Goal: Task Accomplishment & Management: Complete application form

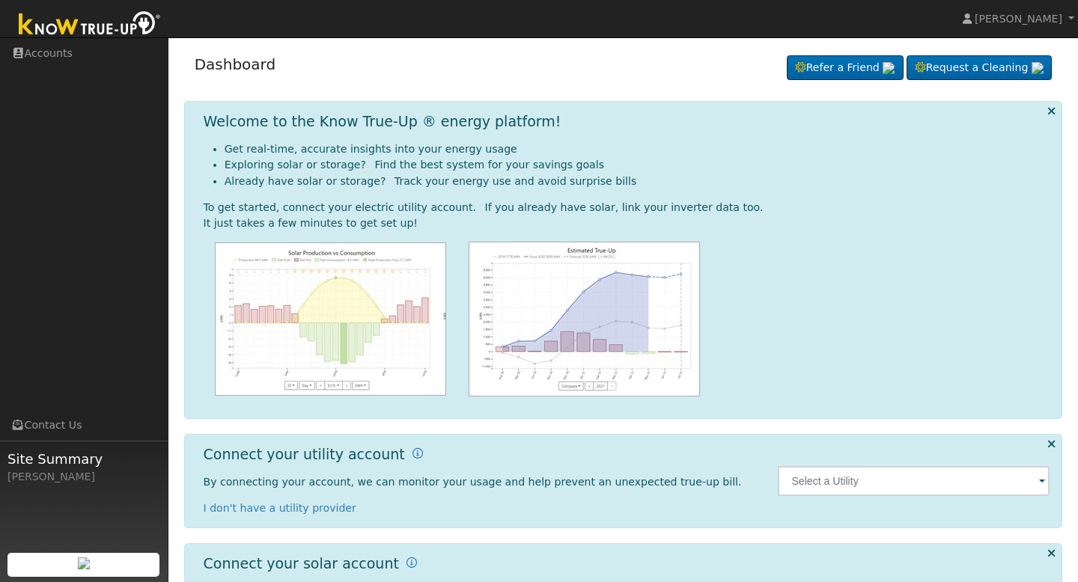
click at [115, 26] on img at bounding box center [89, 25] width 157 height 34
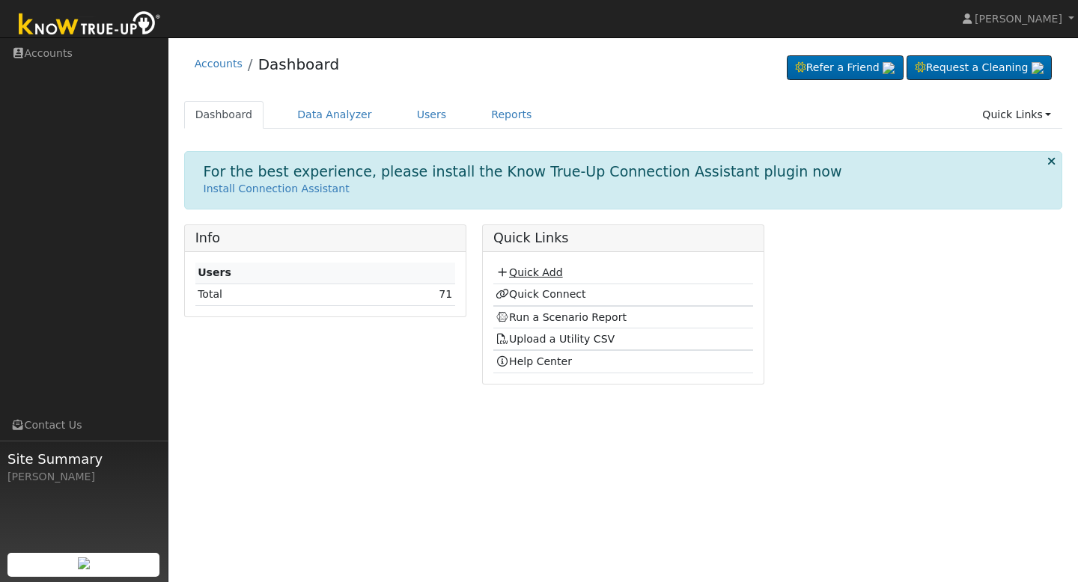
click at [522, 270] on link "Quick Add" at bounding box center [529, 273] width 67 height 12
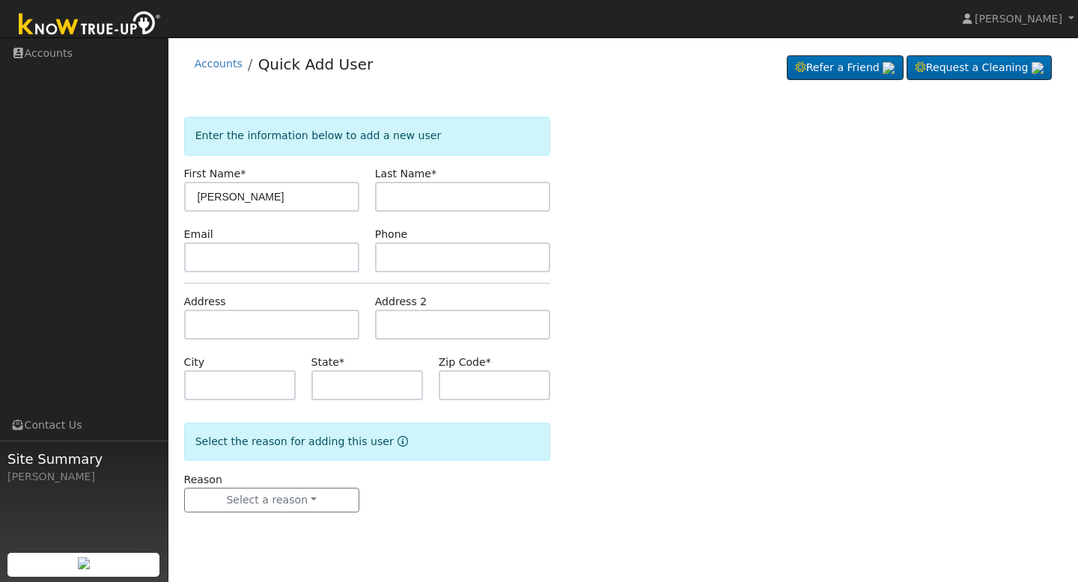
type input "[PERSON_NAME]"
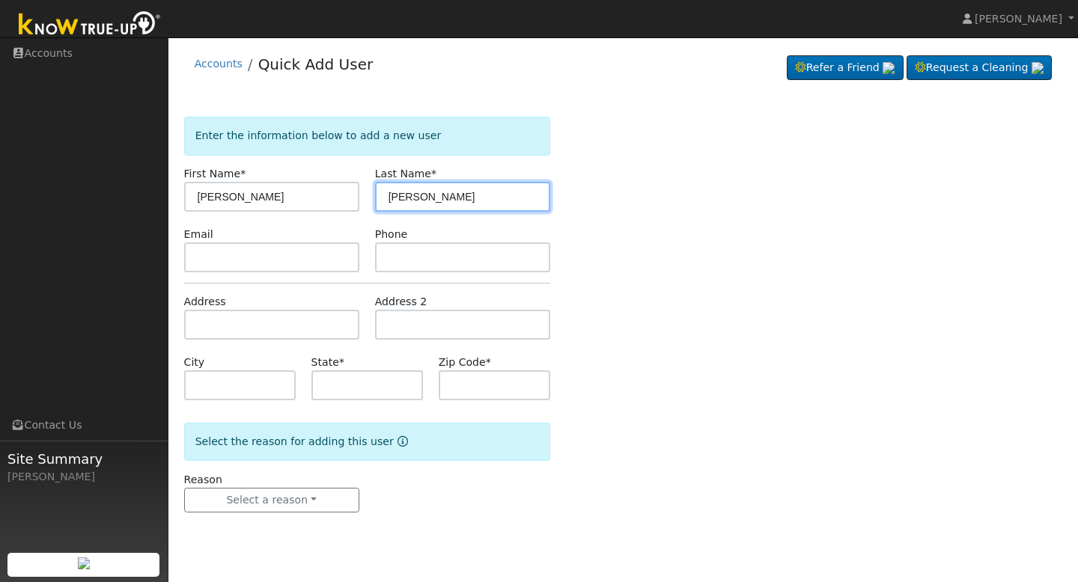
type input "[PERSON_NAME]"
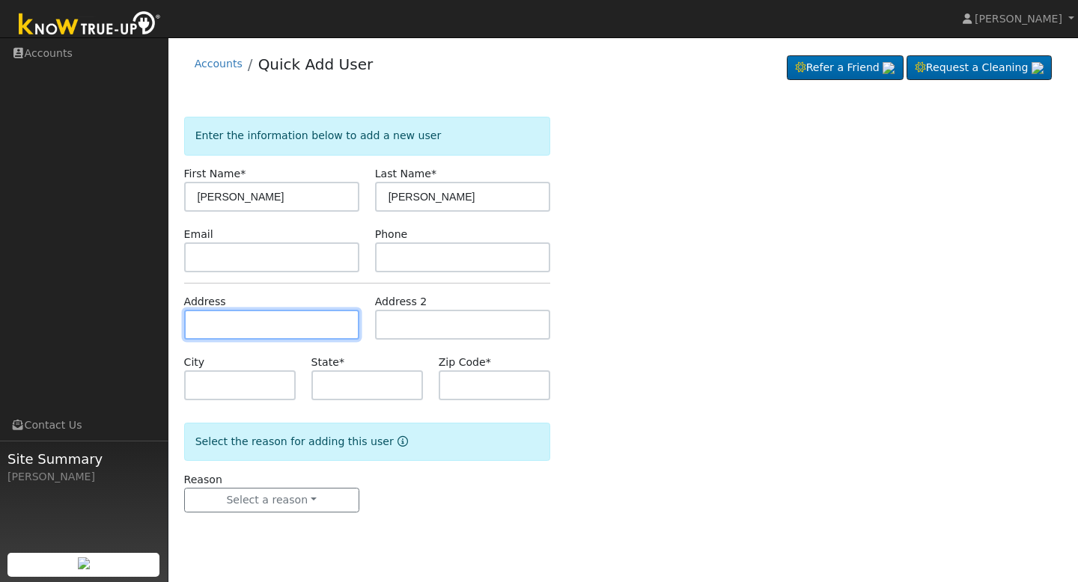
click at [296, 322] on input "text" at bounding box center [271, 325] width 175 height 30
type input "[STREET_ADDRESS]"
type input "Sanger"
type input "CA"
type input "93657"
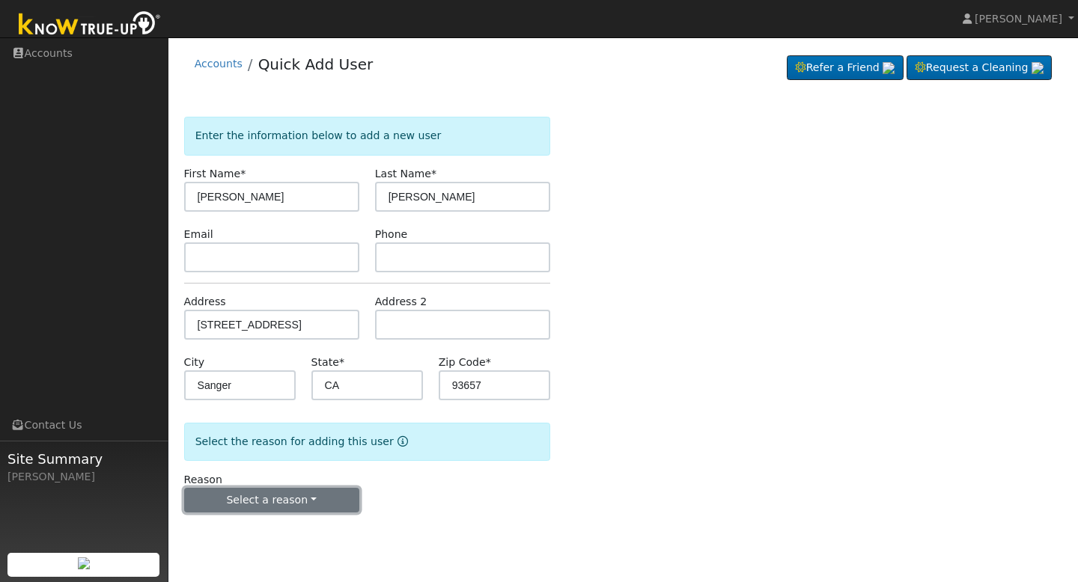
click at [279, 498] on button "Select a reason" at bounding box center [271, 500] width 175 height 25
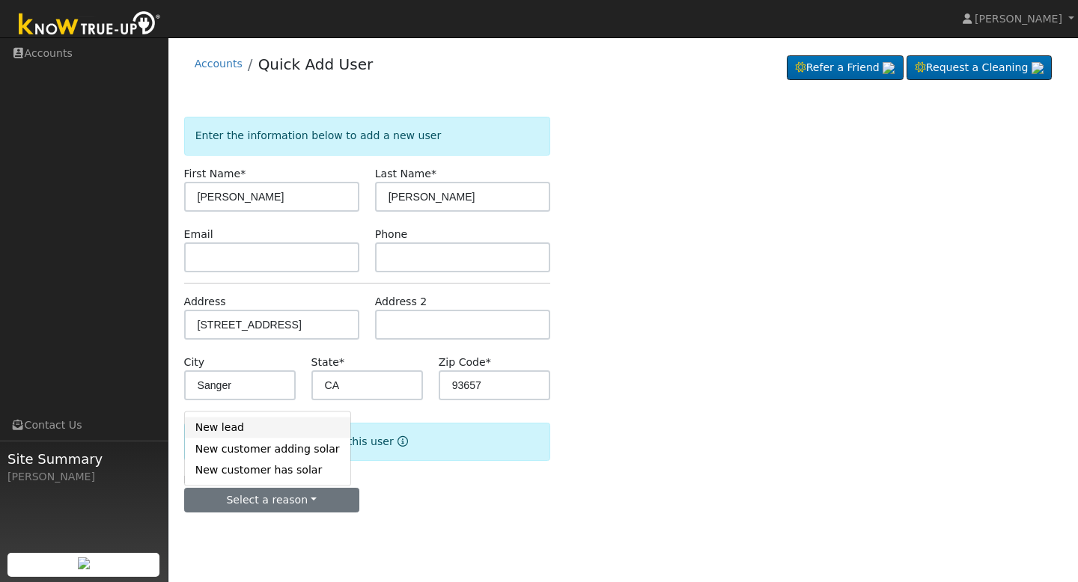
click at [275, 424] on link "New lead" at bounding box center [267, 427] width 165 height 21
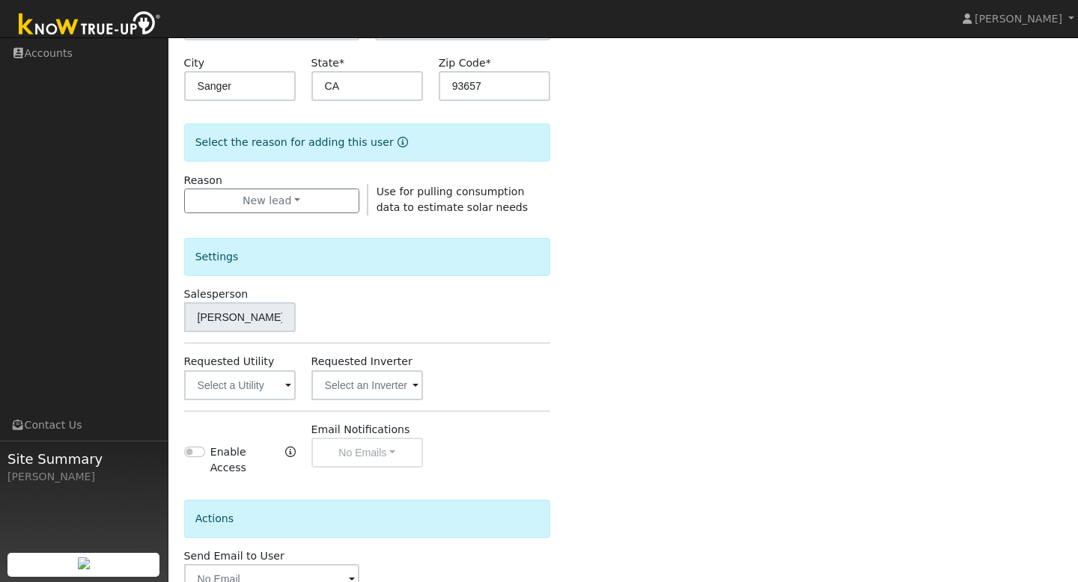
scroll to position [331, 0]
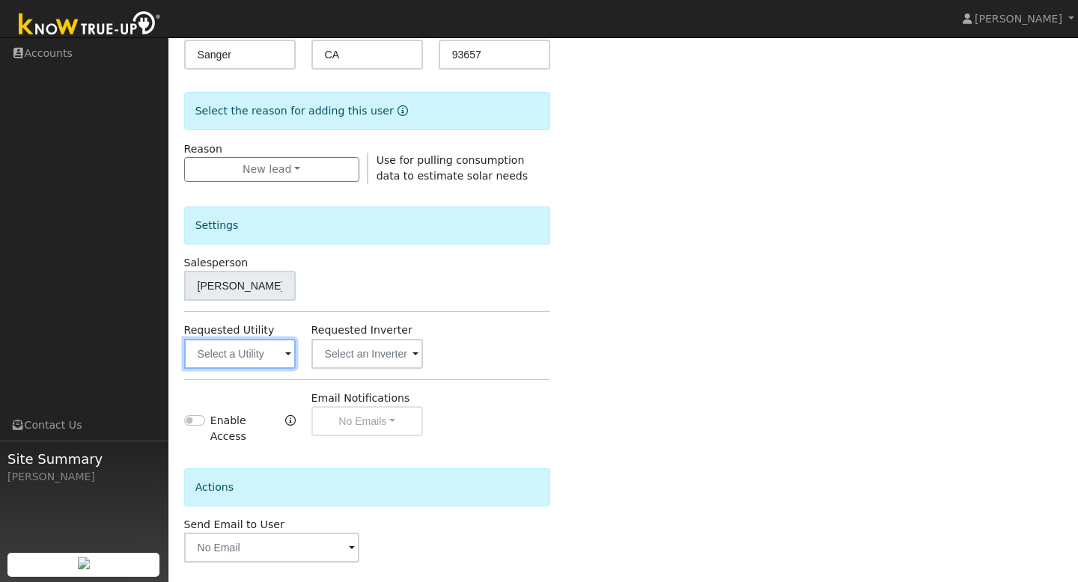
click at [259, 357] on input "text" at bounding box center [240, 354] width 112 height 30
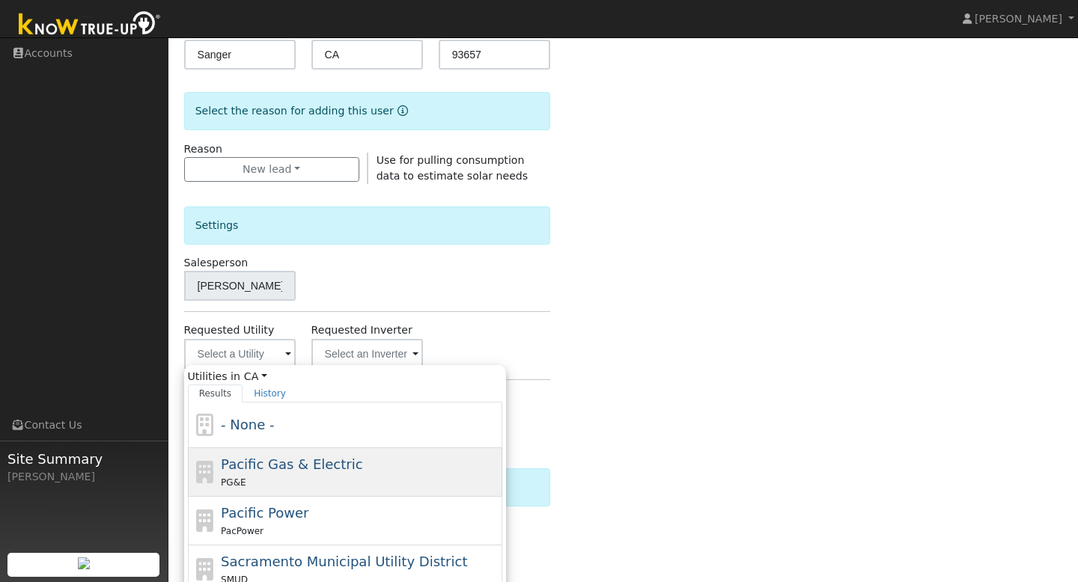
click at [284, 457] on span "Pacific Gas & Electric" at bounding box center [291, 465] width 141 height 16
type input "Pacific Gas & Electric"
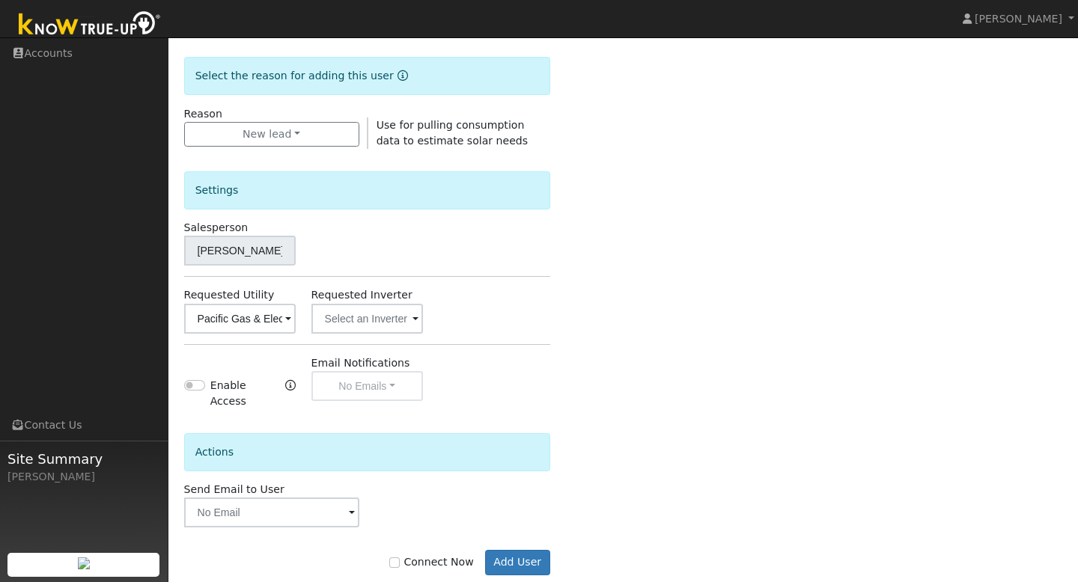
scroll to position [387, 0]
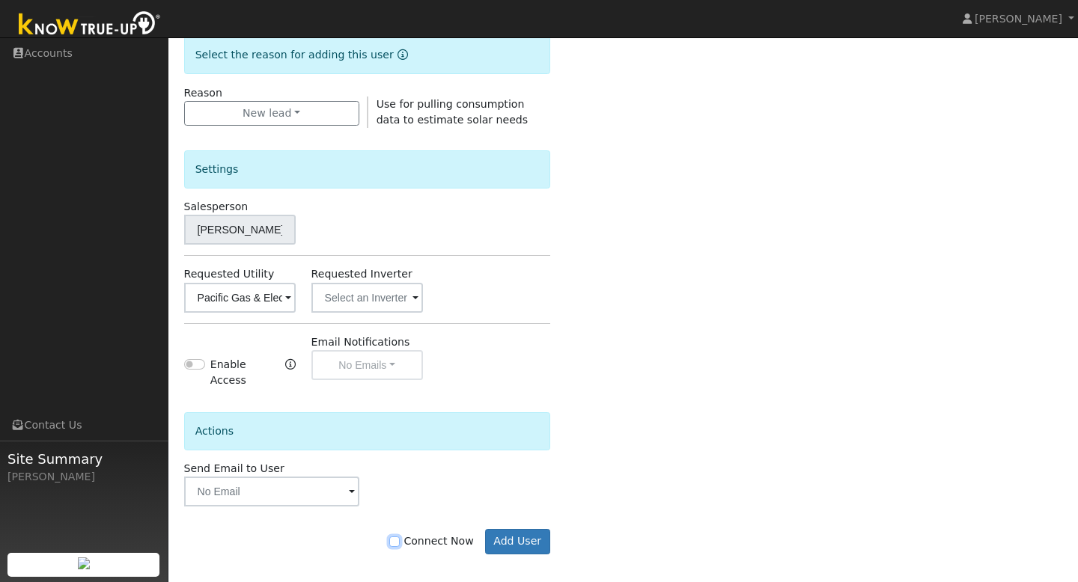
click at [400, 537] on input "Connect Now" at bounding box center [394, 542] width 10 height 10
checkbox input "true"
click at [494, 529] on button "Add User" at bounding box center [517, 541] width 65 height 25
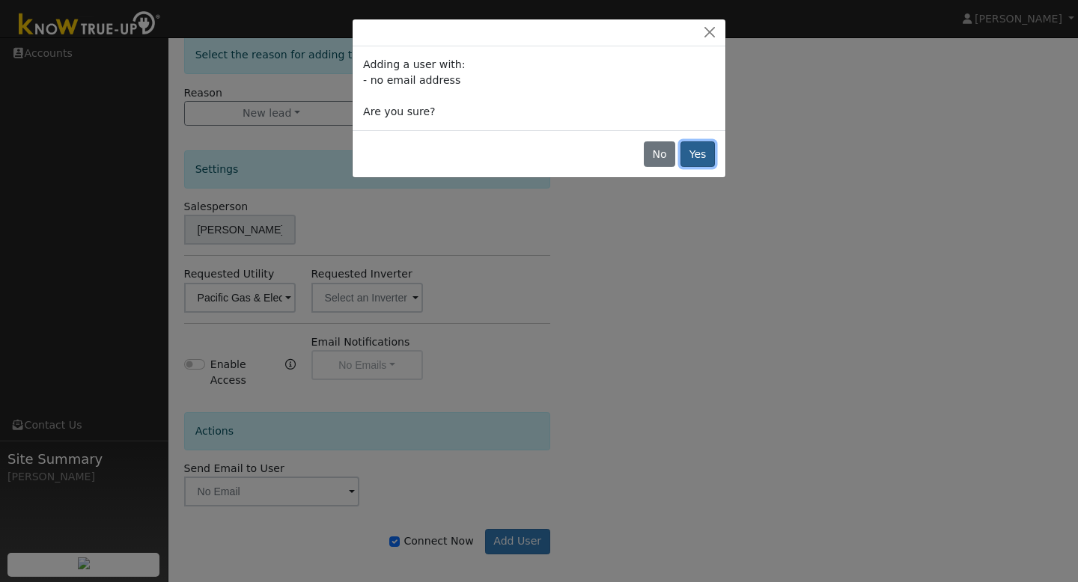
click at [701, 141] on button "Yes" at bounding box center [698, 153] width 34 height 25
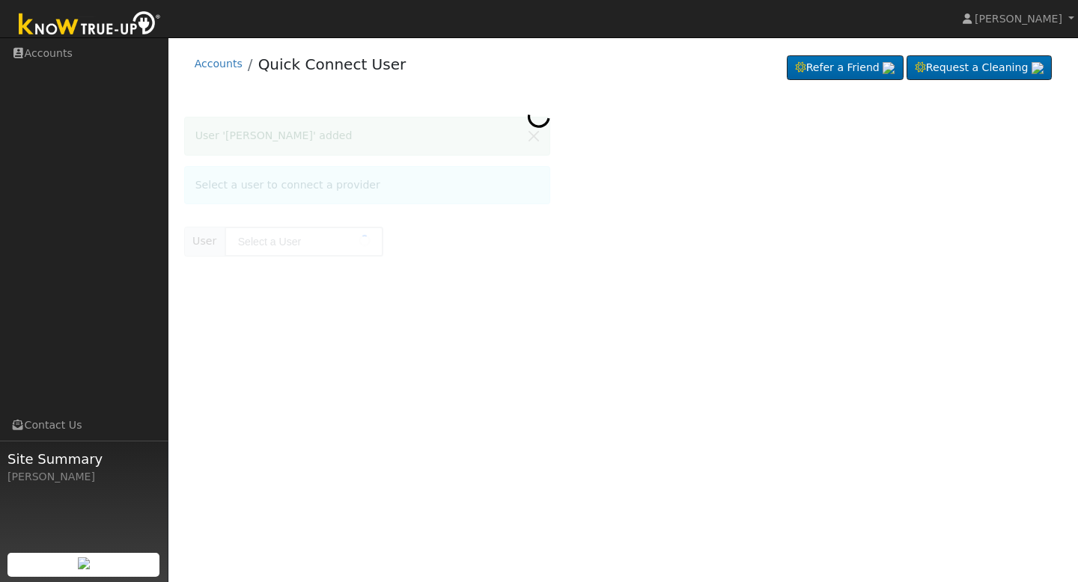
type input "rosa martinez"
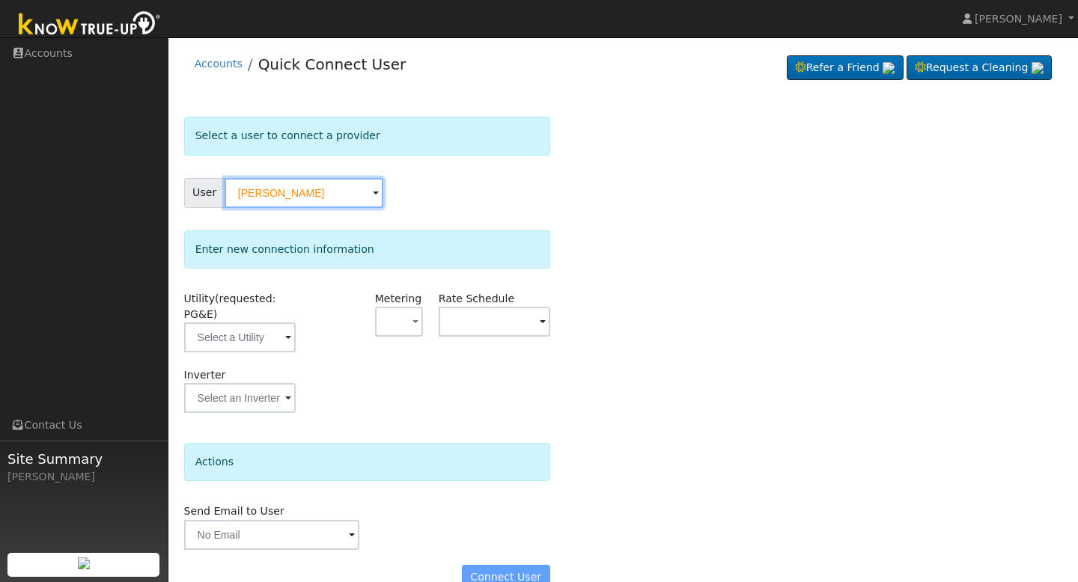
scroll to position [30, 0]
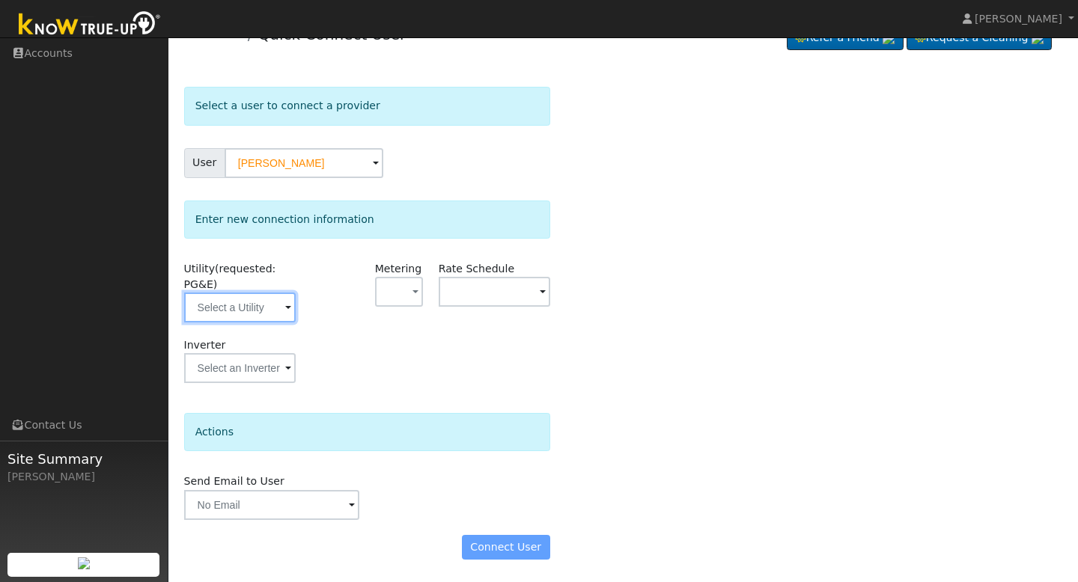
click at [255, 311] on input "text" at bounding box center [240, 308] width 112 height 30
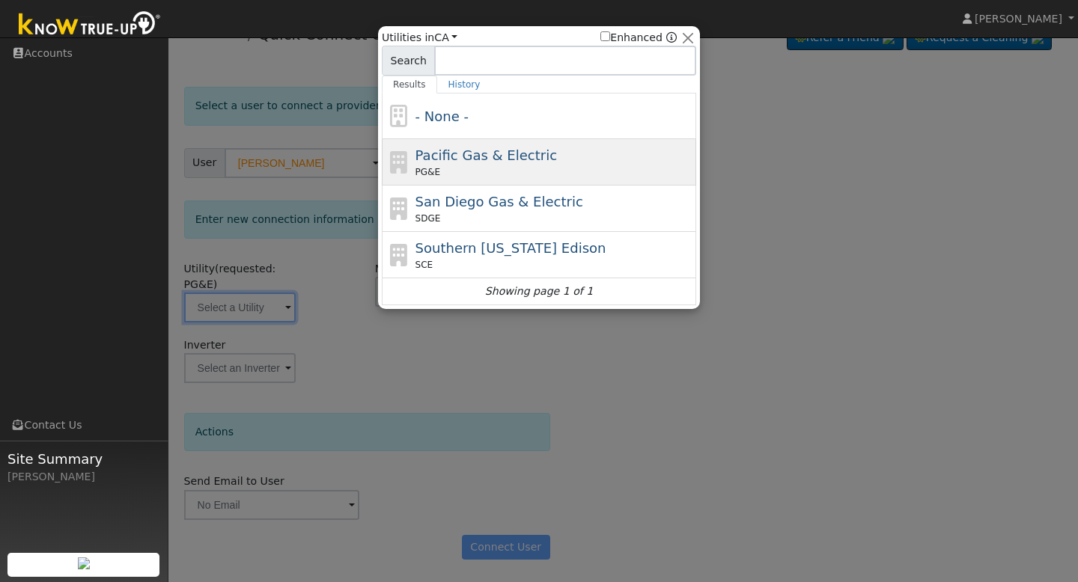
click at [499, 167] on div "PG&E" at bounding box center [555, 171] width 278 height 13
type input "PG&E"
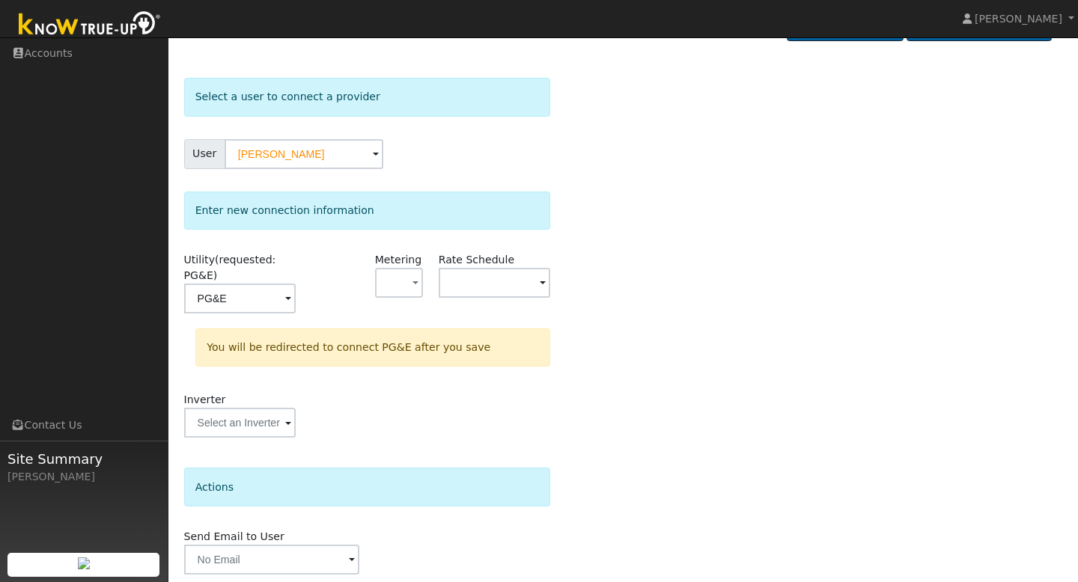
scroll to position [94, 0]
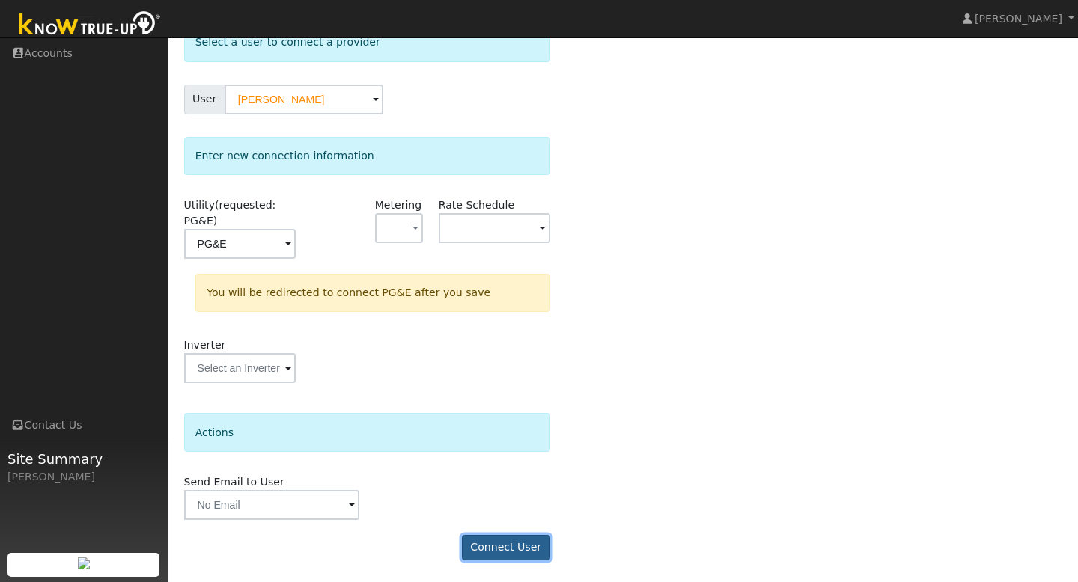
click at [484, 545] on button "Connect User" at bounding box center [506, 547] width 88 height 25
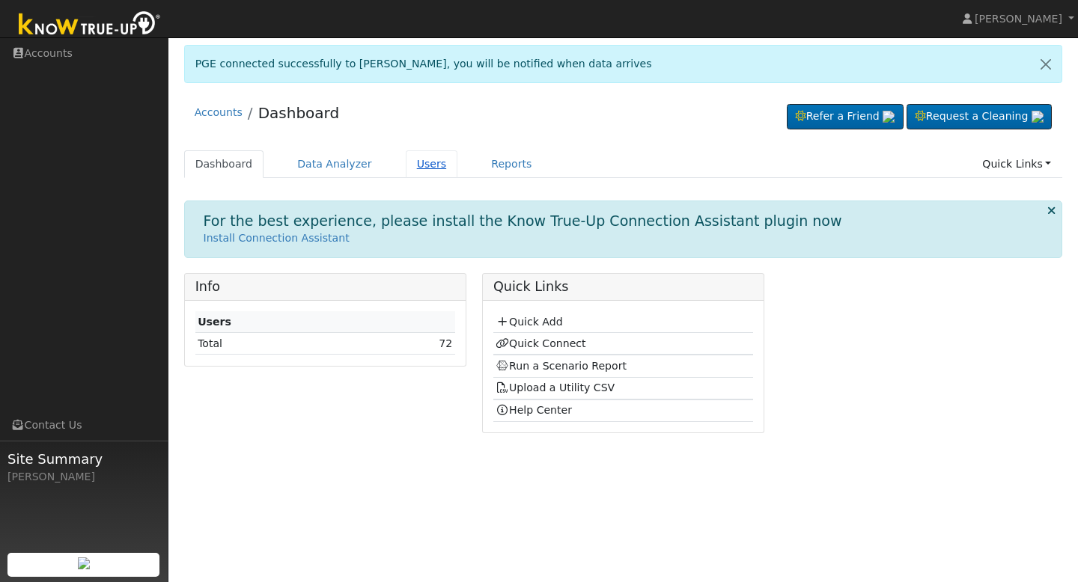
click at [411, 169] on link "Users" at bounding box center [432, 164] width 52 height 28
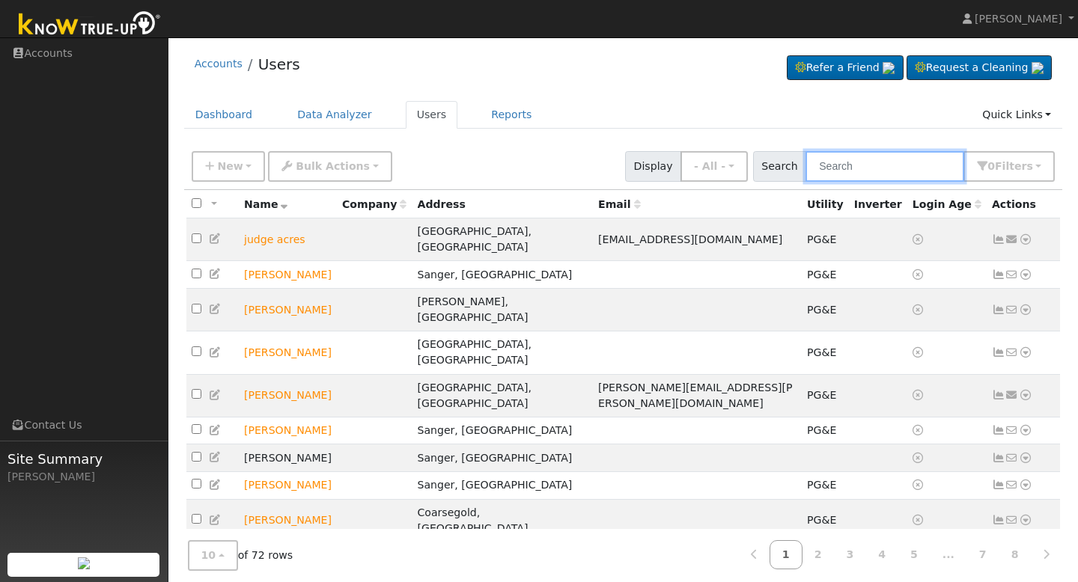
click at [886, 173] on input "text" at bounding box center [885, 166] width 159 height 31
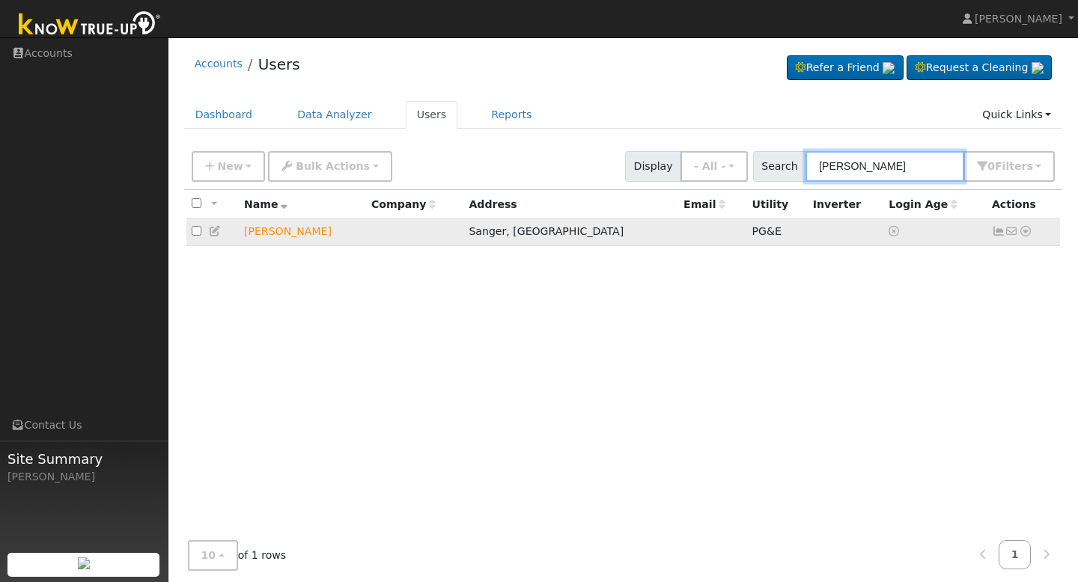
type input "rosa"
click at [323, 229] on td "rosa martinez" at bounding box center [302, 233] width 127 height 28
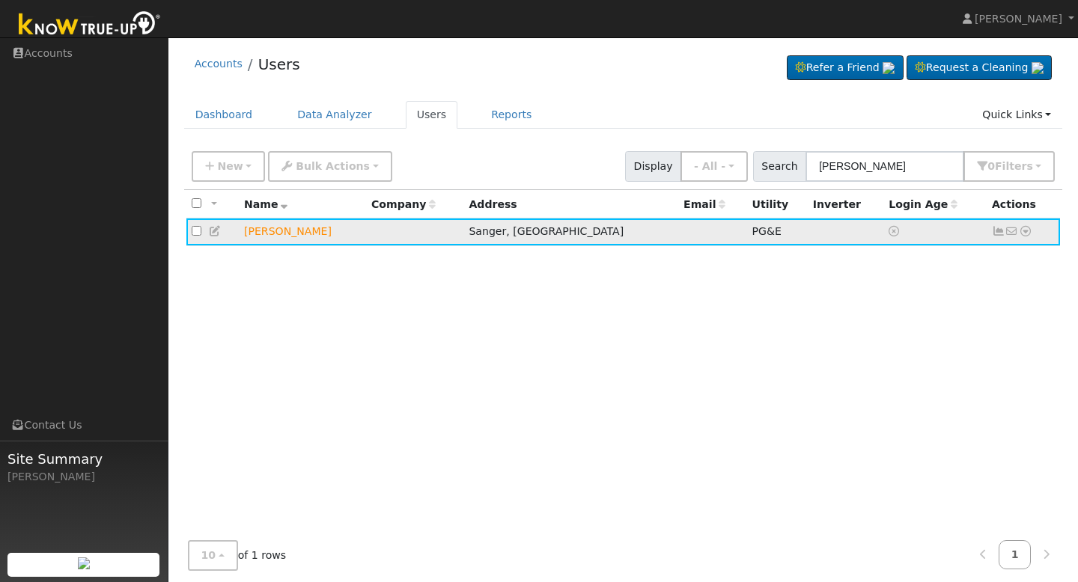
click at [299, 236] on td "rosa martinez" at bounding box center [302, 233] width 127 height 28
click at [1002, 231] on icon at bounding box center [998, 231] width 13 height 10
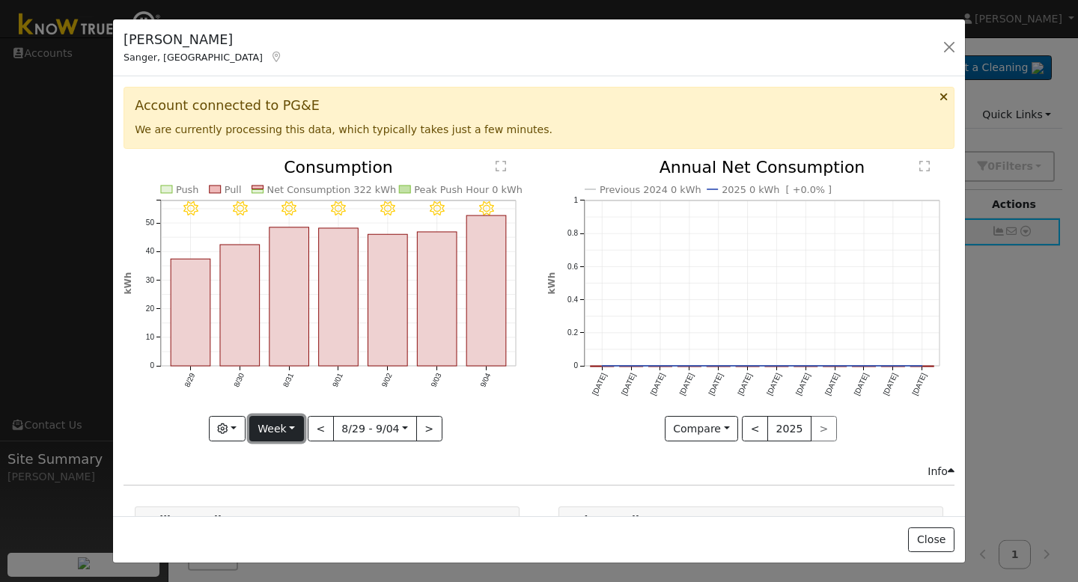
click at [276, 425] on button "Week" at bounding box center [276, 428] width 55 height 25
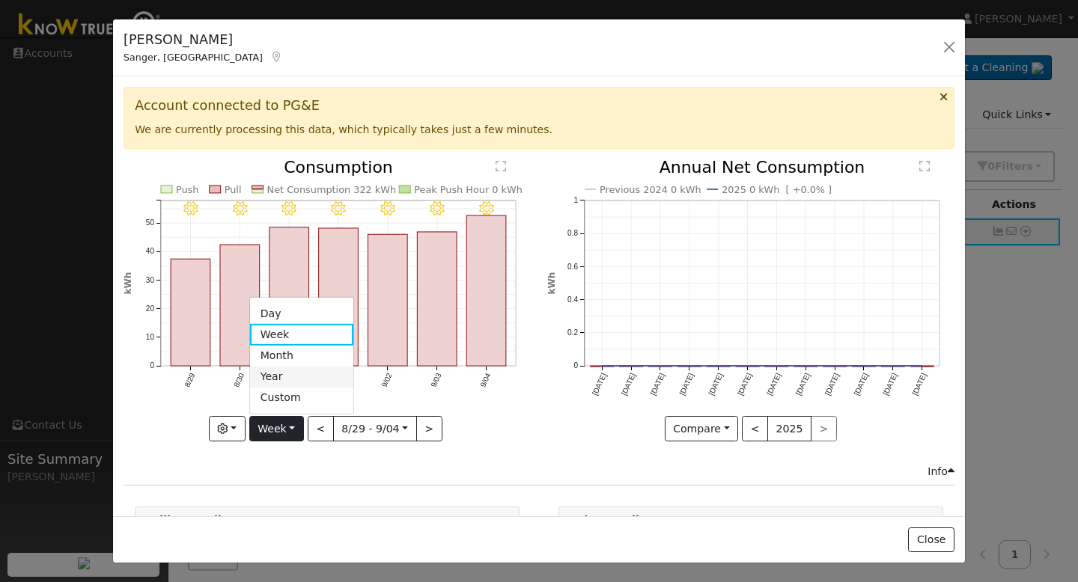
click at [284, 381] on link "Year" at bounding box center [302, 377] width 104 height 21
type input "2024-09-01"
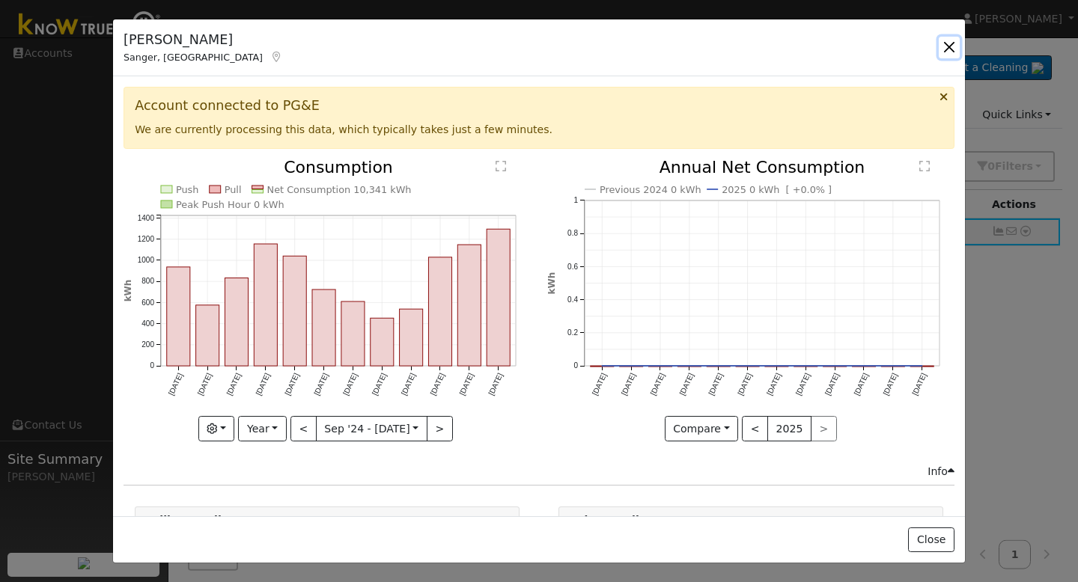
click at [946, 44] on button "button" at bounding box center [949, 47] width 21 height 21
